Goal: Task Accomplishment & Management: Complete application form

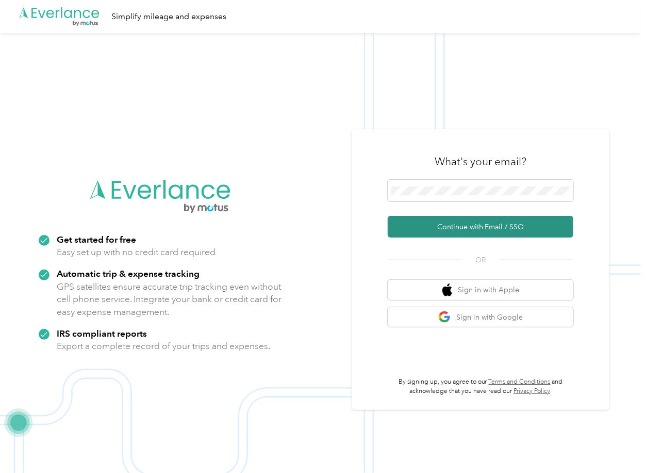
click at [408, 226] on button "Continue with Email / SSO" at bounding box center [481, 227] width 186 height 22
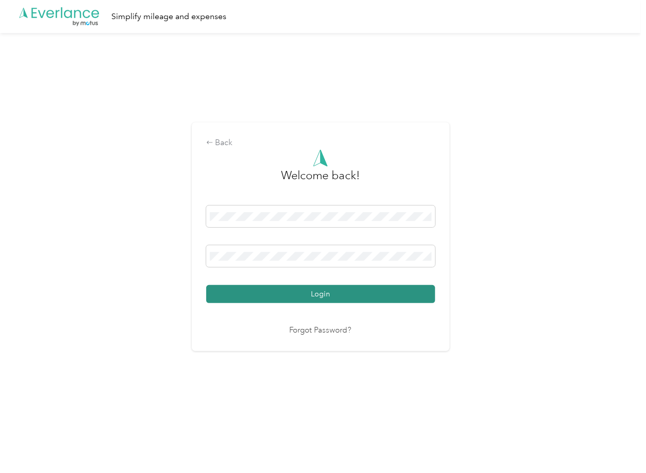
click at [239, 296] on button "Login" at bounding box center [320, 294] width 229 height 18
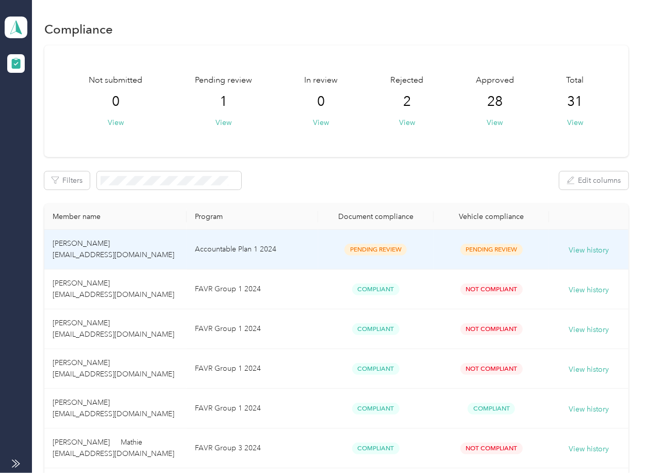
click at [191, 251] on td "Accountable Plan 1 2024" at bounding box center [253, 250] width 132 height 40
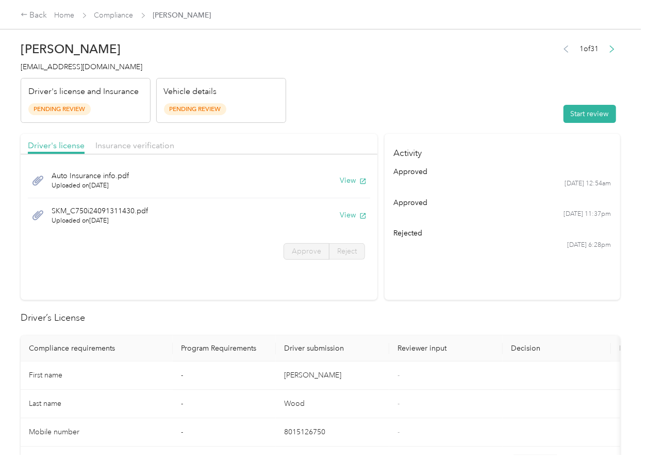
drag, startPoint x: 353, startPoint y: 313, endPoint x: 359, endPoint y: 295, distance: 18.4
click at [353, 313] on h2 "Driver’s License" at bounding box center [321, 318] width 600 height 14
click at [348, 174] on div "Auto Insurance info.pdf Uploaded on [DATE] View" at bounding box center [199, 180] width 343 height 35
click at [349, 180] on button "View" at bounding box center [353, 180] width 27 height 11
click at [344, 217] on button "View" at bounding box center [353, 214] width 27 height 11
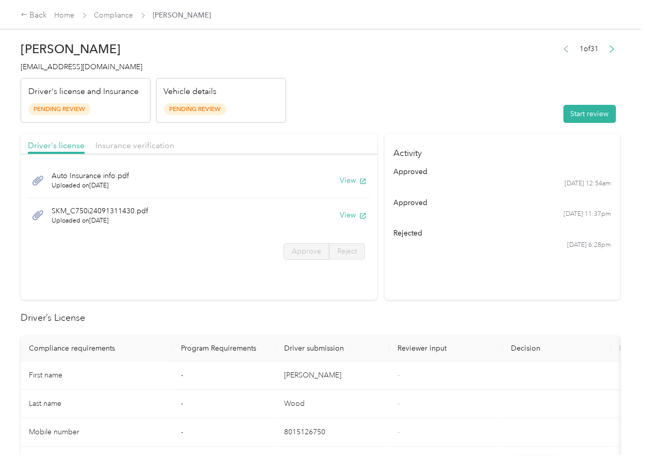
click at [119, 147] on span "Insurance verification" at bounding box center [134, 145] width 79 height 10
click at [345, 181] on button "View" at bounding box center [353, 180] width 27 height 11
click at [352, 216] on button "View" at bounding box center [353, 214] width 27 height 11
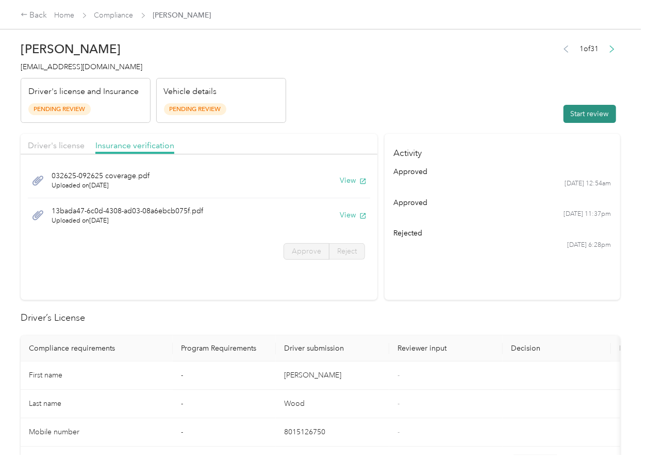
click at [581, 118] on button "Start review" at bounding box center [590, 114] width 53 height 18
click at [53, 145] on span "Driver's license" at bounding box center [56, 145] width 57 height 10
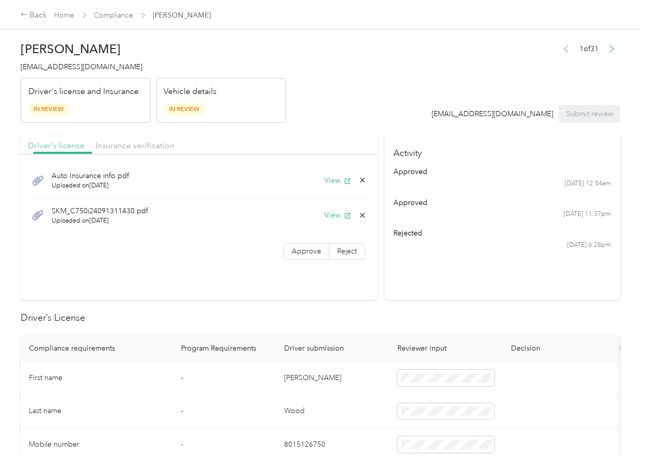
click at [53, 145] on span "Driver's license" at bounding box center [56, 145] width 57 height 10
click at [292, 252] on span "Approve" at bounding box center [306, 251] width 29 height 9
click at [121, 144] on span "Insurance verification" at bounding box center [134, 145] width 79 height 10
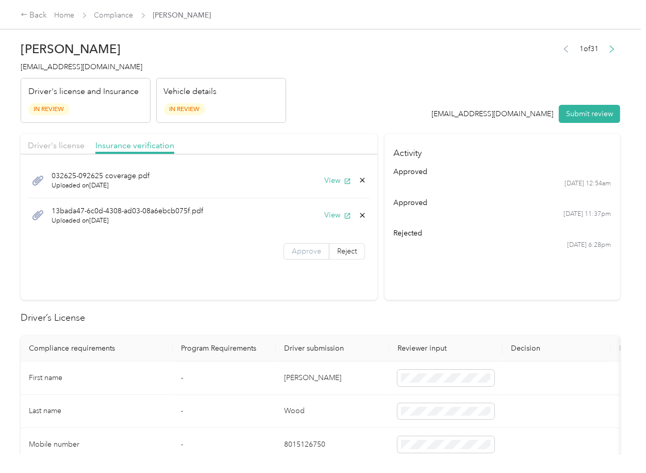
click at [312, 251] on span "Approve" at bounding box center [306, 251] width 29 height 9
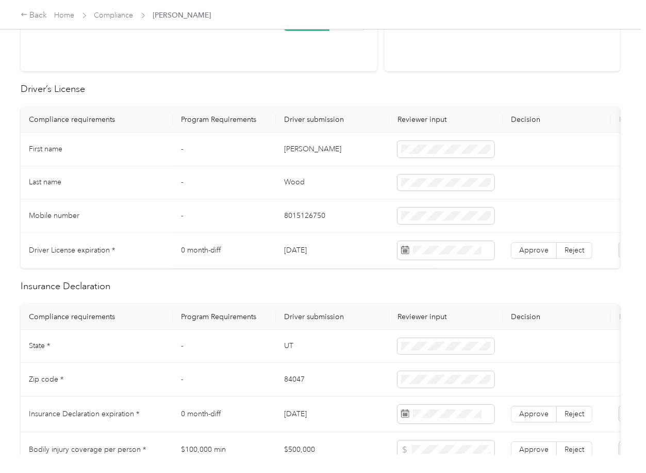
scroll to position [275, 0]
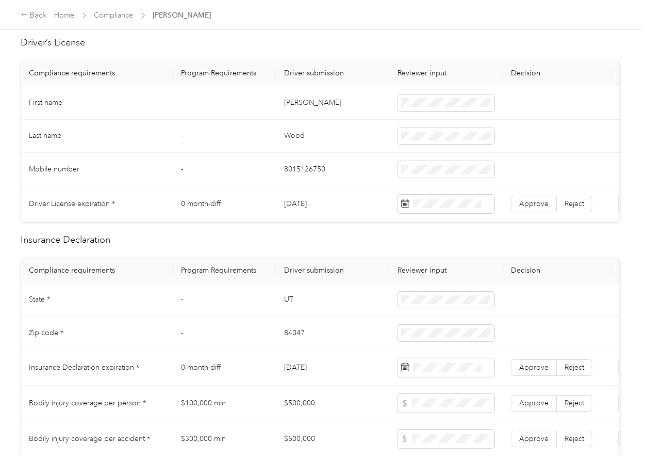
click at [300, 203] on td "[DATE]" at bounding box center [332, 204] width 113 height 36
copy td "[DATE]"
click at [533, 197] on label "Approve" at bounding box center [534, 204] width 46 height 17
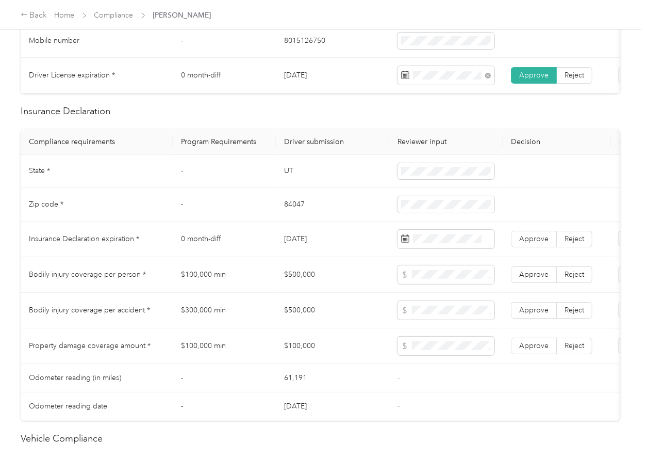
scroll to position [413, 0]
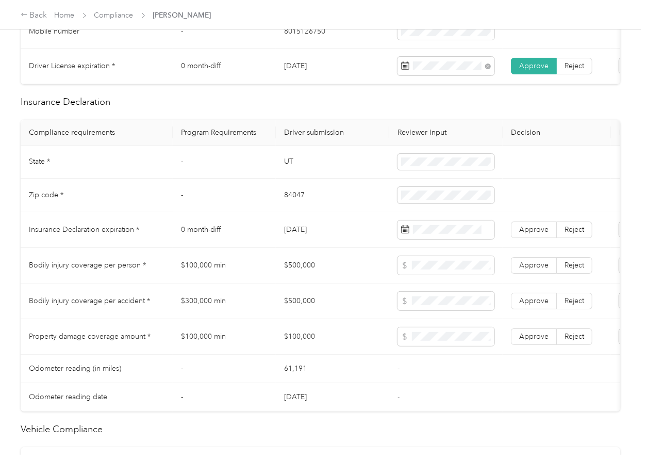
click at [284, 172] on td "UT" at bounding box center [332, 162] width 113 height 34
copy td "UT"
click at [411, 164] on span at bounding box center [446, 162] width 97 height 17
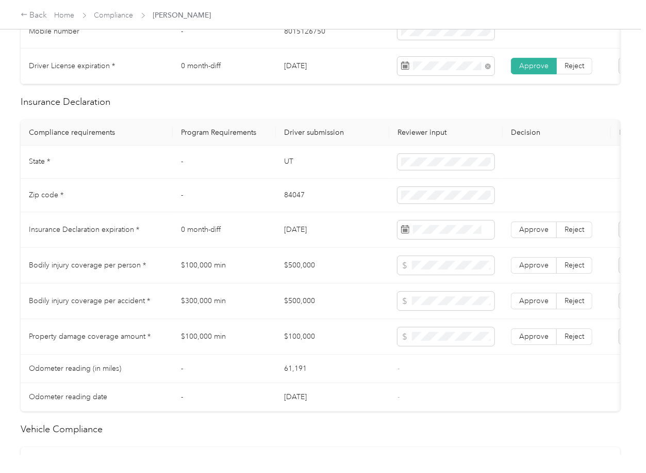
click at [281, 207] on td "84047" at bounding box center [332, 195] width 113 height 34
copy td "84047"
click at [315, 231] on td "[DATE]" at bounding box center [332, 230] width 113 height 36
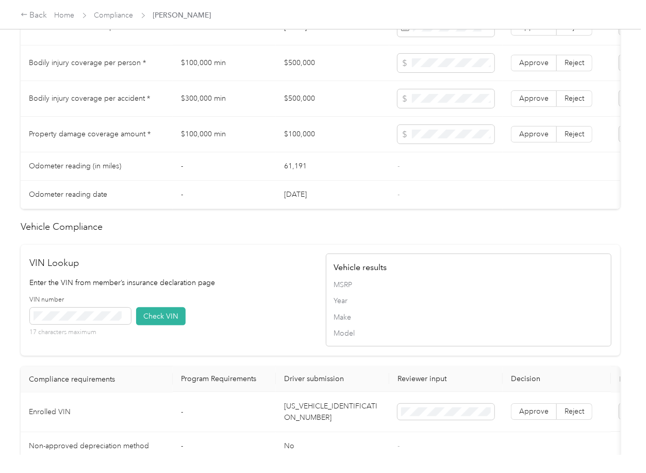
scroll to position [867, 0]
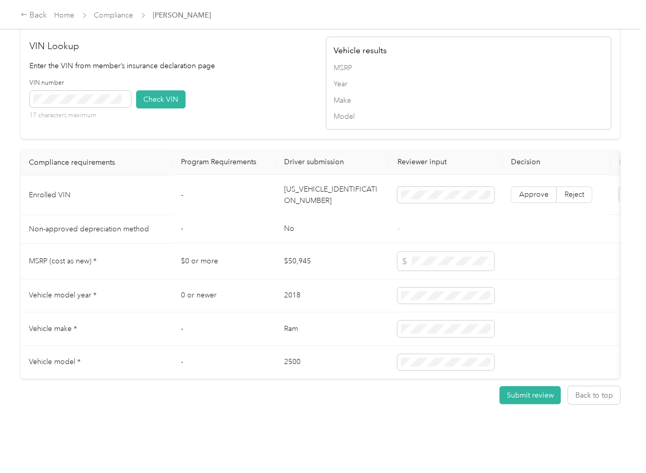
click at [304, 181] on td "[US_VEHICLE_IDENTIFICATION_NUMBER]" at bounding box center [332, 195] width 113 height 40
copy td "[US_VEHICLE_IDENTIFICATION_NUMBER]"
click at [166, 90] on button "Check VIN" at bounding box center [161, 99] width 50 height 18
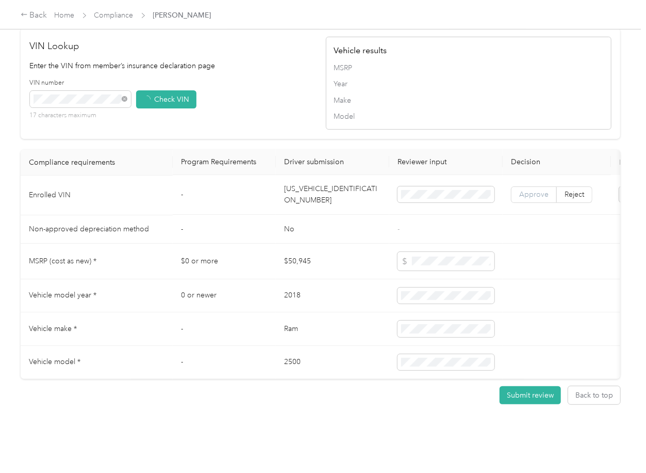
click at [530, 187] on label "Approve" at bounding box center [534, 195] width 46 height 17
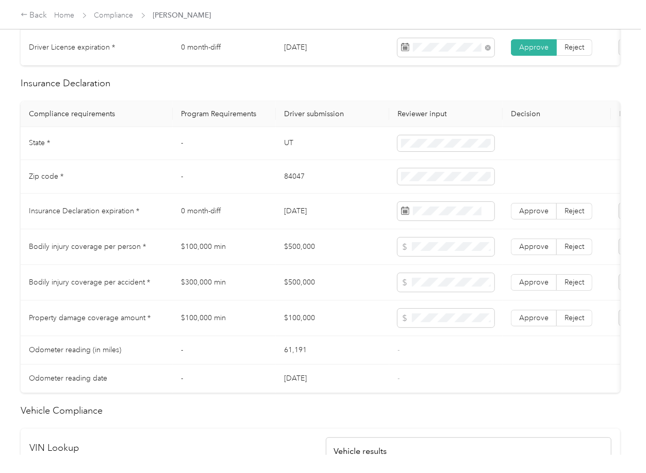
scroll to position [454, 0]
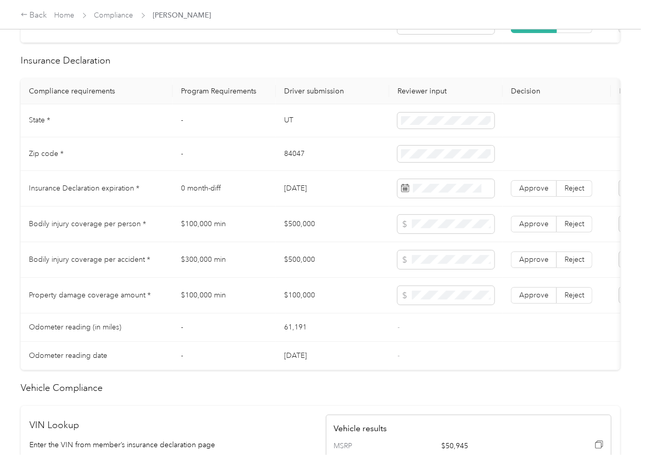
click at [432, 238] on span at bounding box center [442, 232] width 80 height 17
click at [524, 192] on span "Approve" at bounding box center [533, 188] width 29 height 9
click at [176, 242] on td "$100,000 min" at bounding box center [224, 224] width 103 height 36
click at [306, 239] on td "$500,000" at bounding box center [332, 224] width 113 height 36
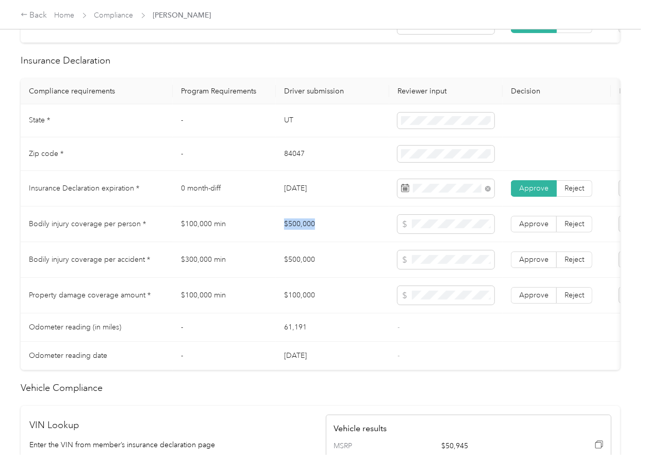
click at [306, 239] on td "$500,000" at bounding box center [332, 224] width 113 height 36
copy td "$500,000"
click at [386, 303] on tr "Property damage coverage amount * $100,000 min $100,000 Approve Reject" at bounding box center [384, 296] width 727 height 36
drag, startPoint x: 538, startPoint y: 304, endPoint x: 533, endPoint y: 284, distance: 20.1
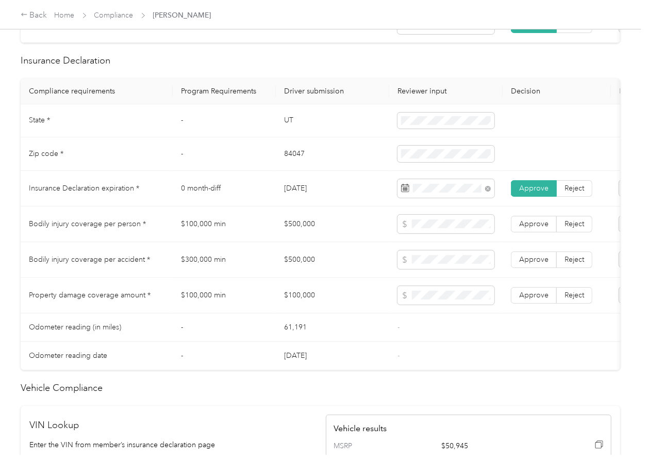
click at [537, 299] on span "Approve" at bounding box center [533, 294] width 29 height 9
click at [531, 264] on span "Approve" at bounding box center [533, 259] width 29 height 9
click at [532, 228] on span "Approve" at bounding box center [533, 223] width 29 height 9
click at [268, 269] on td "$300,000 min" at bounding box center [224, 260] width 103 height 36
click at [276, 242] on td "$500,000" at bounding box center [332, 224] width 113 height 36
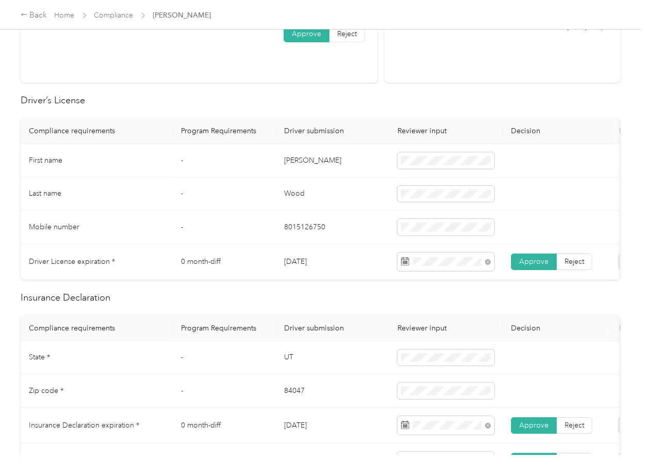
scroll to position [0, 0]
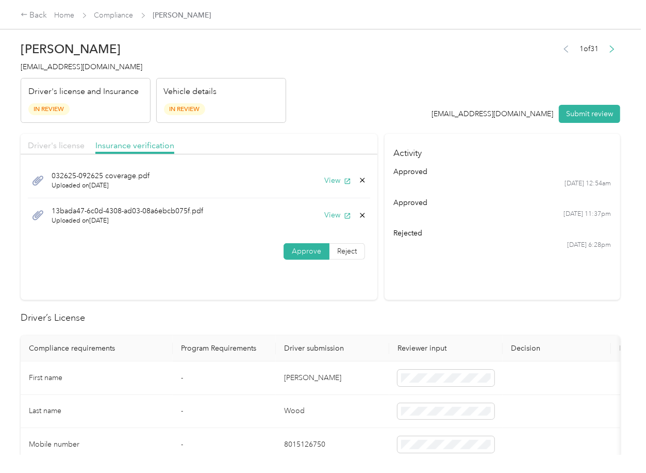
click at [62, 145] on span "Driver's license" at bounding box center [56, 145] width 57 height 10
click at [138, 147] on span "Insurance verification" at bounding box center [134, 145] width 79 height 10
click at [359, 213] on icon at bounding box center [363, 215] width 8 height 8
click at [337, 215] on button "Yes" at bounding box center [333, 222] width 20 height 17
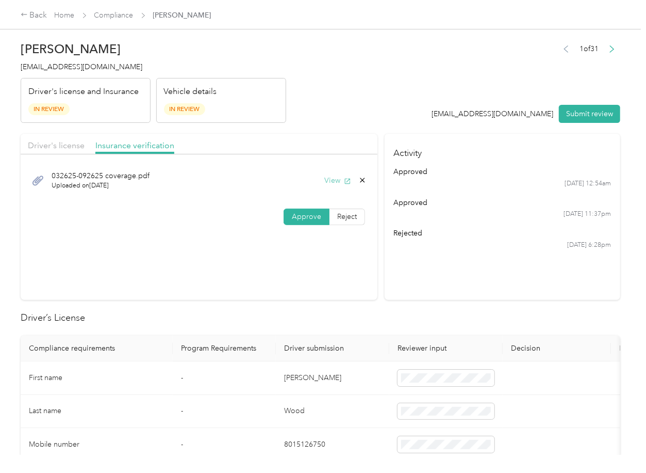
click at [345, 182] on icon "button" at bounding box center [348, 181] width 6 height 6
click at [359, 176] on icon at bounding box center [363, 180] width 8 height 8
click at [341, 183] on button "Yes" at bounding box center [333, 188] width 20 height 17
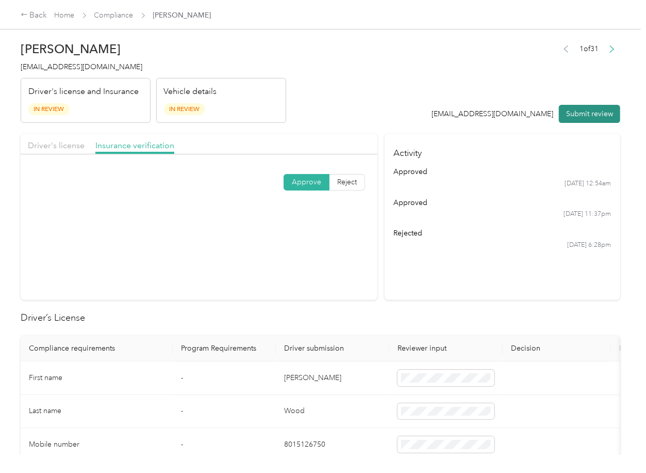
click at [570, 120] on button "Submit review" at bounding box center [589, 114] width 61 height 18
click at [89, 63] on span "[EMAIL_ADDRESS][DOMAIN_NAME]" at bounding box center [82, 66] width 122 height 9
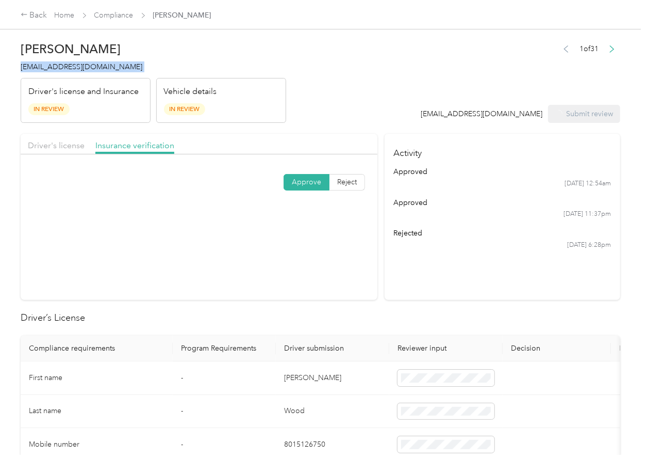
copy span "[EMAIL_ADDRESS][DOMAIN_NAME]"
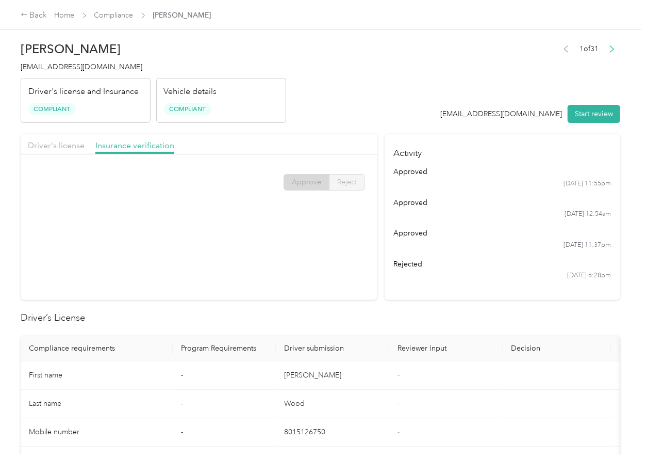
drag, startPoint x: 315, startPoint y: 265, endPoint x: 324, endPoint y: 265, distance: 9.8
click at [319, 265] on section "Driver's license Insurance verification Approve Reject" at bounding box center [199, 217] width 357 height 166
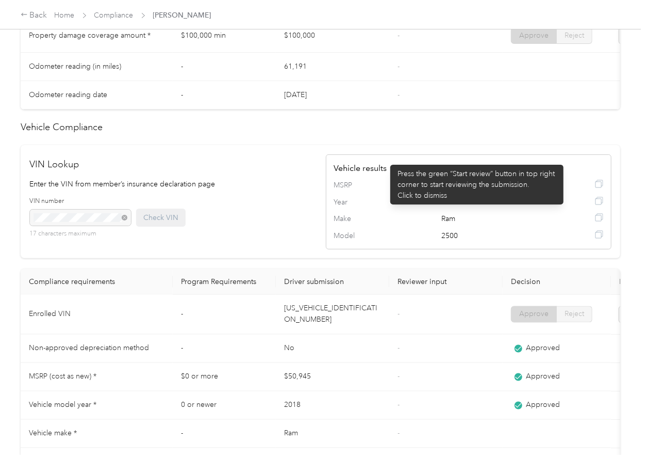
scroll to position [468, 0]
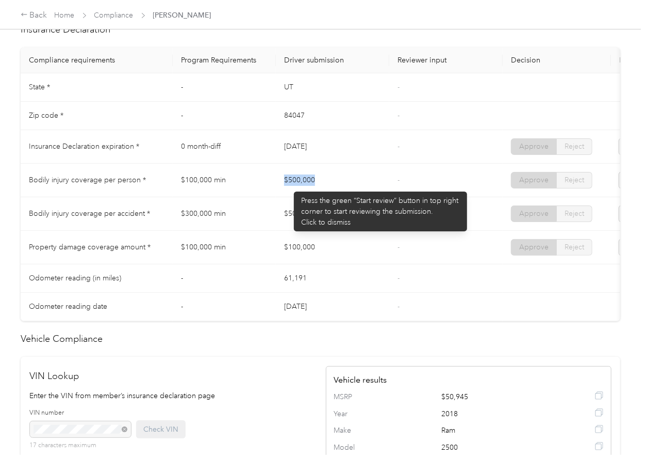
drag, startPoint x: 311, startPoint y: 190, endPoint x: 352, endPoint y: 190, distance: 41.3
click at [352, 190] on td "$500,000" at bounding box center [332, 181] width 113 height 34
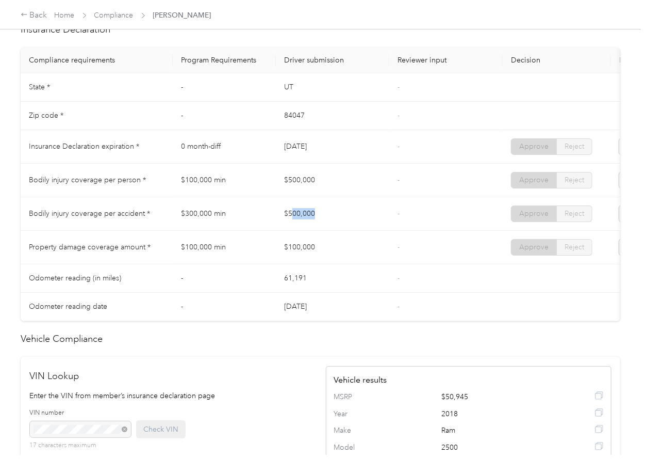
drag, startPoint x: 291, startPoint y: 215, endPoint x: 356, endPoint y: 221, distance: 65.3
click at [356, 221] on td "$500,000" at bounding box center [332, 214] width 113 height 34
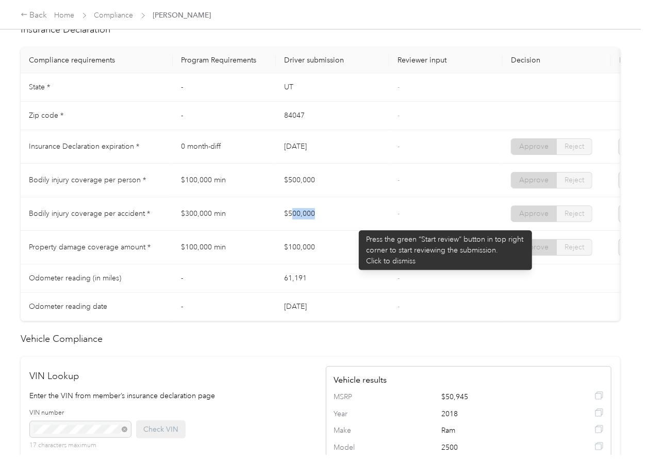
click at [353, 225] on td "$500,000" at bounding box center [332, 214] width 113 height 34
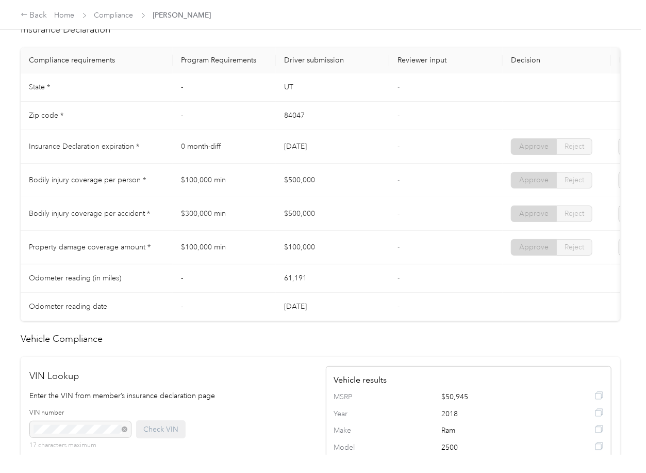
click at [316, 252] on td "$100,000" at bounding box center [332, 248] width 113 height 34
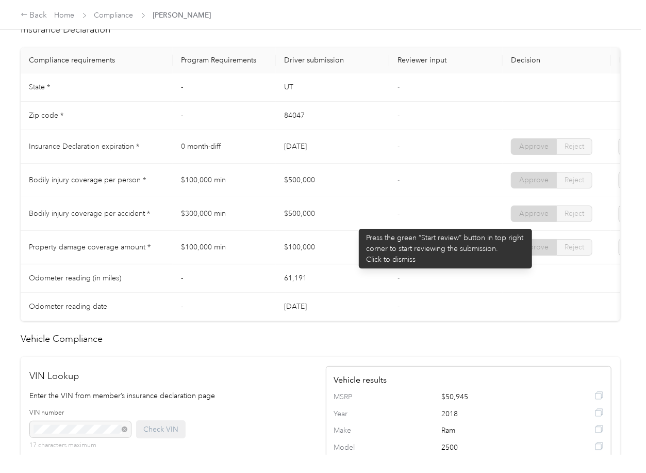
scroll to position [0, 0]
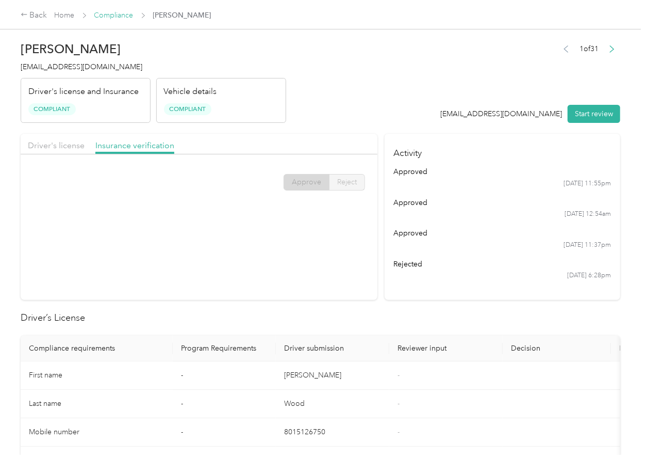
click at [109, 15] on link "Compliance" at bounding box center [113, 15] width 39 height 9
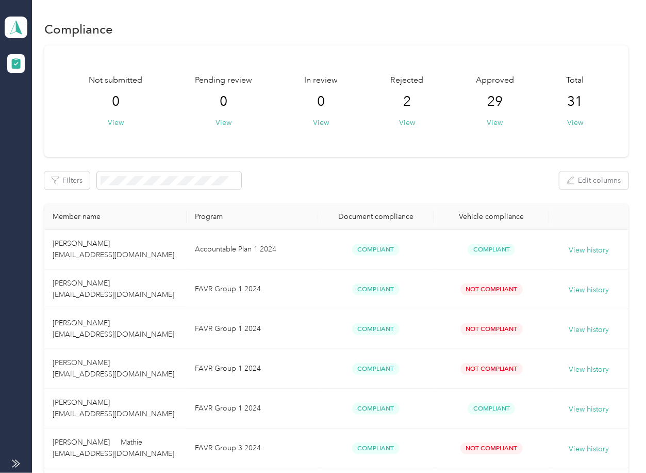
drag, startPoint x: 433, startPoint y: 205, endPoint x: 375, endPoint y: 187, distance: 61.5
click at [434, 205] on th "Vehicle compliance" at bounding box center [492, 217] width 116 height 26
drag, startPoint x: 18, startPoint y: 21, endPoint x: 30, endPoint y: 31, distance: 15.8
click at [18, 21] on icon at bounding box center [15, 27] width 15 height 14
click at [46, 105] on div "Log out" at bounding box center [33, 108] width 40 height 11
